Goal: Complete application form

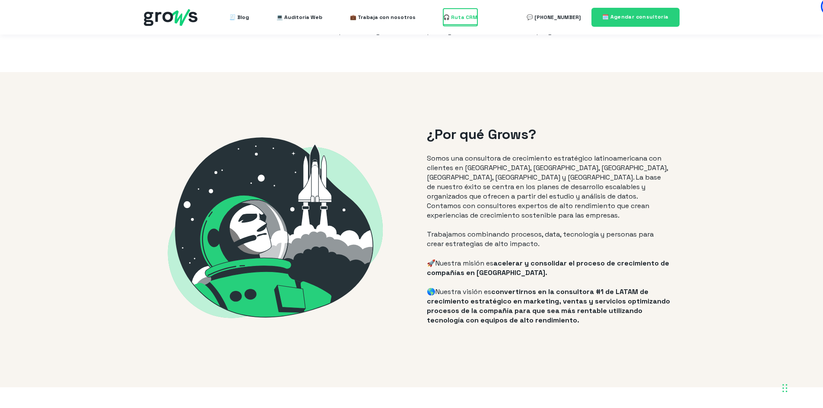
click at [469, 18] on span "🎧 Ruta CRM" at bounding box center [460, 17] width 34 height 17
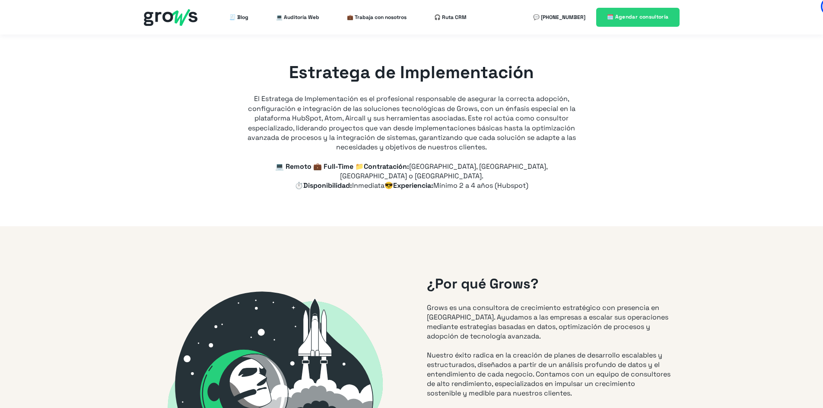
type input "+57"
